Goal: Information Seeking & Learning: Learn about a topic

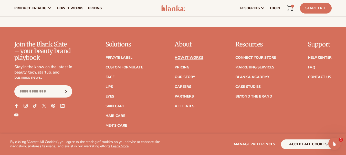
scroll to position [1124, 0]
click at [245, 76] on link "Blanka Academy" at bounding box center [252, 78] width 34 height 4
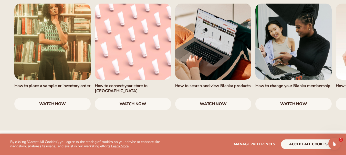
scroll to position [361, 0]
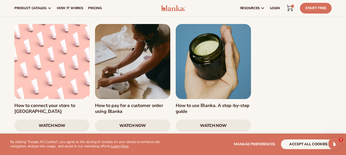
scroll to position [754, 0]
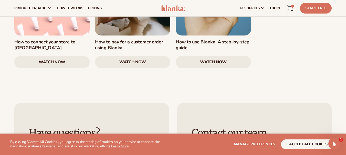
click at [137, 56] on link "watch now" at bounding box center [132, 62] width 75 height 12
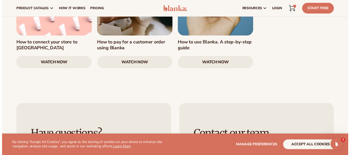
scroll to position [821, 0]
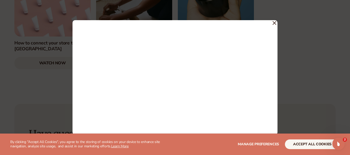
click at [272, 24] on div at bounding box center [174, 77] width 205 height 115
click at [274, 22] on icon at bounding box center [274, 23] width 4 height 4
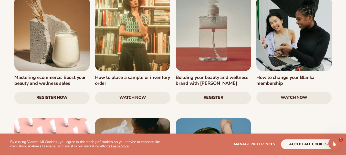
scroll to position [723, 0]
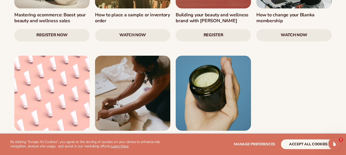
click at [67, 92] on link at bounding box center [51, 93] width 75 height 75
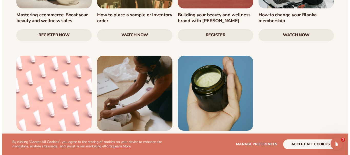
scroll to position [726, 0]
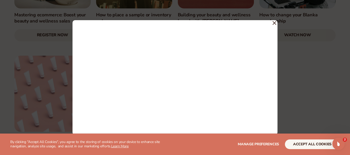
click at [276, 24] on icon at bounding box center [274, 23] width 3 height 3
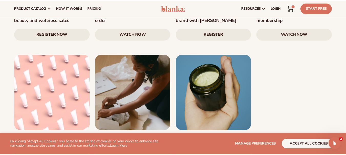
scroll to position [723, 0]
